Goal: Task Accomplishment & Management: Use online tool/utility

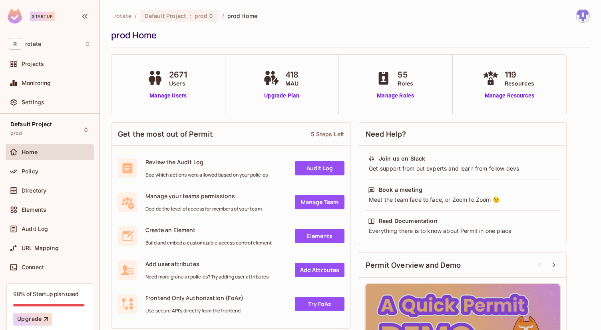
click at [169, 86] on span "Users" at bounding box center [178, 83] width 18 height 8
click at [173, 96] on link "Manage Users" at bounding box center [168, 95] width 46 height 8
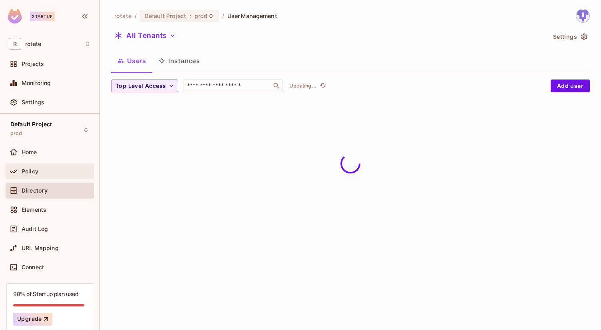
click at [47, 166] on div "Policy" at bounding box center [50, 171] width 88 height 16
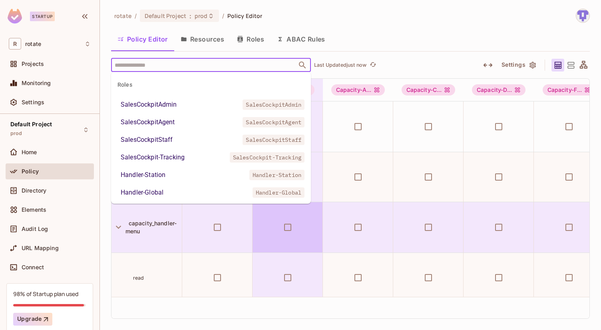
click at [177, 63] on input "text" at bounding box center [204, 65] width 183 height 14
click at [152, 65] on input "text" at bounding box center [204, 65] width 183 height 14
click at [161, 66] on input "text" at bounding box center [204, 65] width 183 height 14
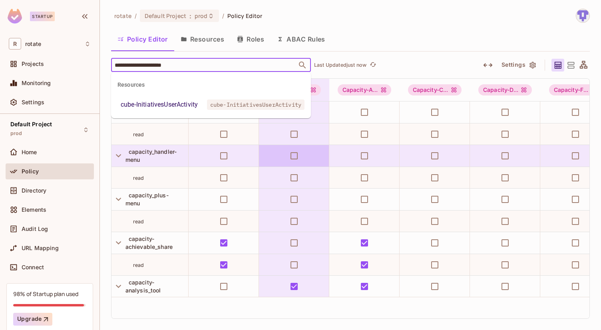
type input "**********"
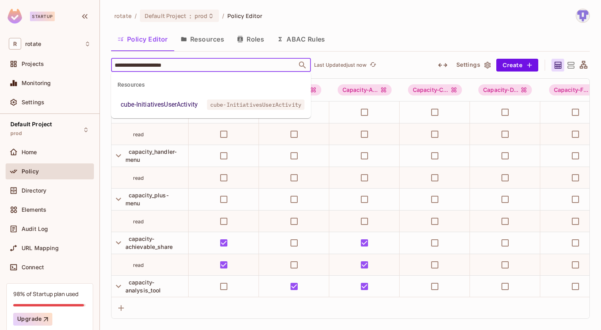
click at [171, 109] on div "cube-InitiativesUserActivity" at bounding box center [159, 105] width 77 height 10
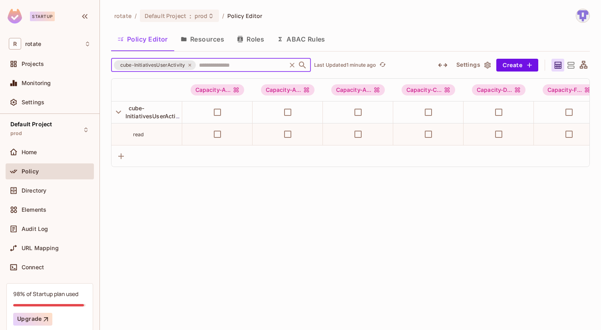
click at [153, 67] on span "cube-InitiativesUserActivity" at bounding box center [152, 65] width 74 height 8
click at [160, 65] on span "cube-InitiativesUserActivity" at bounding box center [152, 65] width 74 height 8
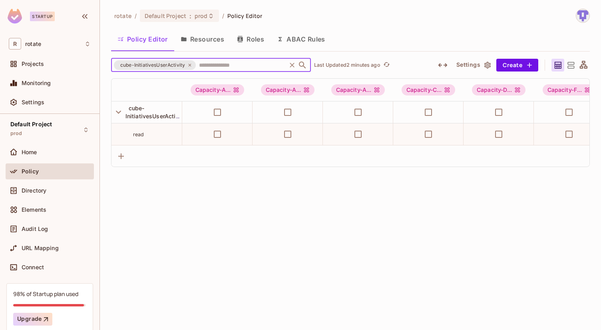
drag, startPoint x: 183, startPoint y: 66, endPoint x: 119, endPoint y: 69, distance: 64.4
click at [119, 69] on div "cube-InitiativesUserActivity" at bounding box center [155, 65] width 82 height 10
click at [206, 66] on input "text" at bounding box center [241, 65] width 88 height 14
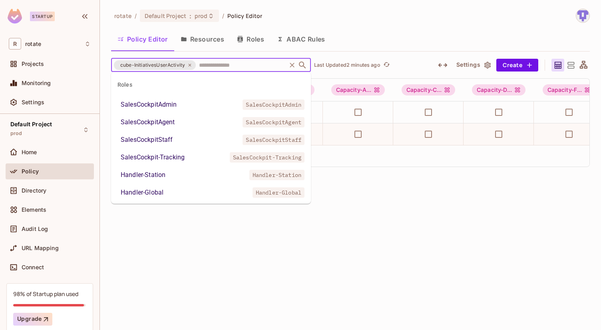
scroll to position [2720, 0]
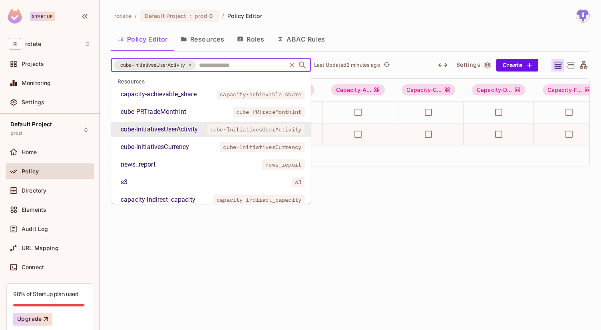
click at [173, 64] on span "cube-InitiativesUserActivity" at bounding box center [152, 65] width 74 height 8
